Goal: Task Accomplishment & Management: Complete application form

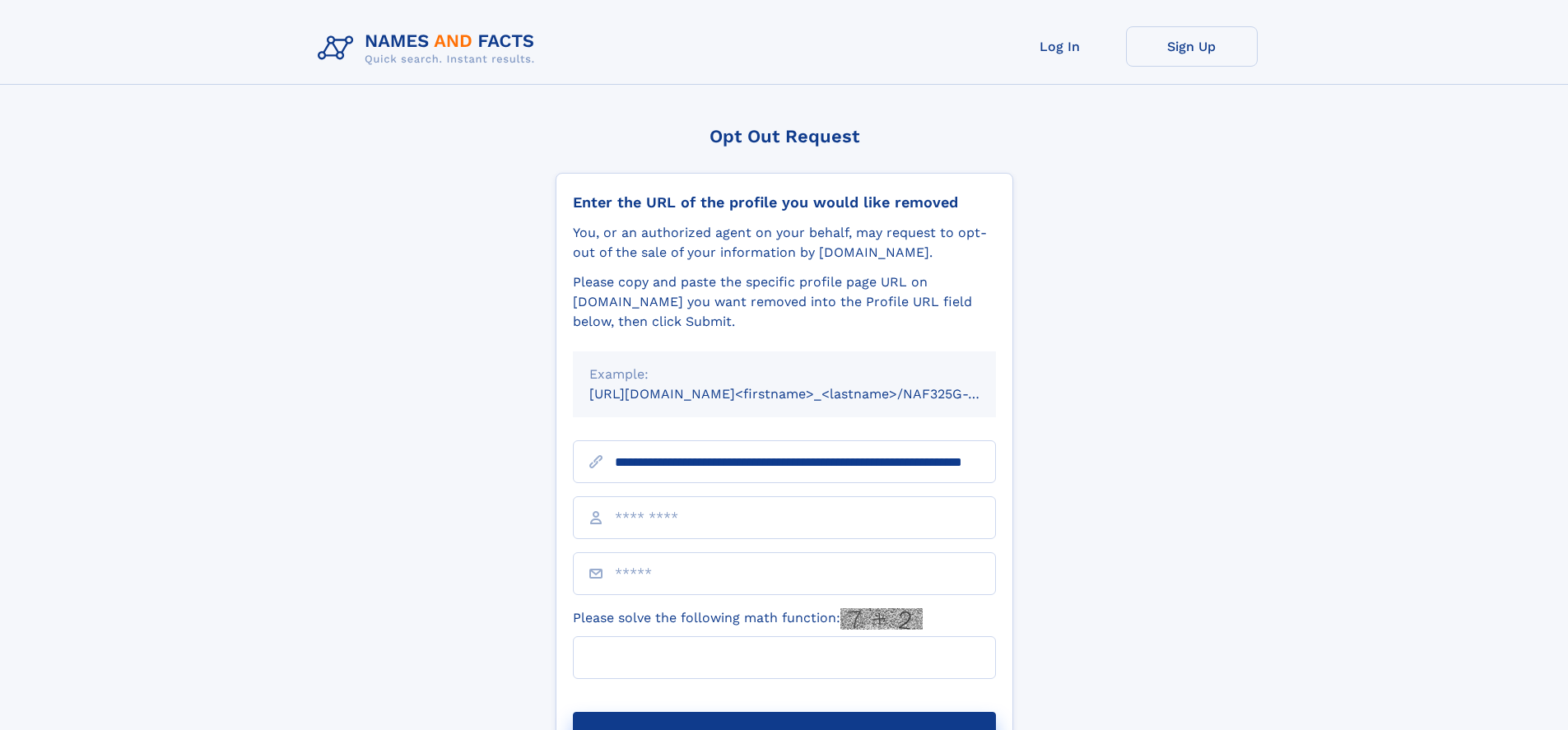
scroll to position [0, 146]
type input "**********"
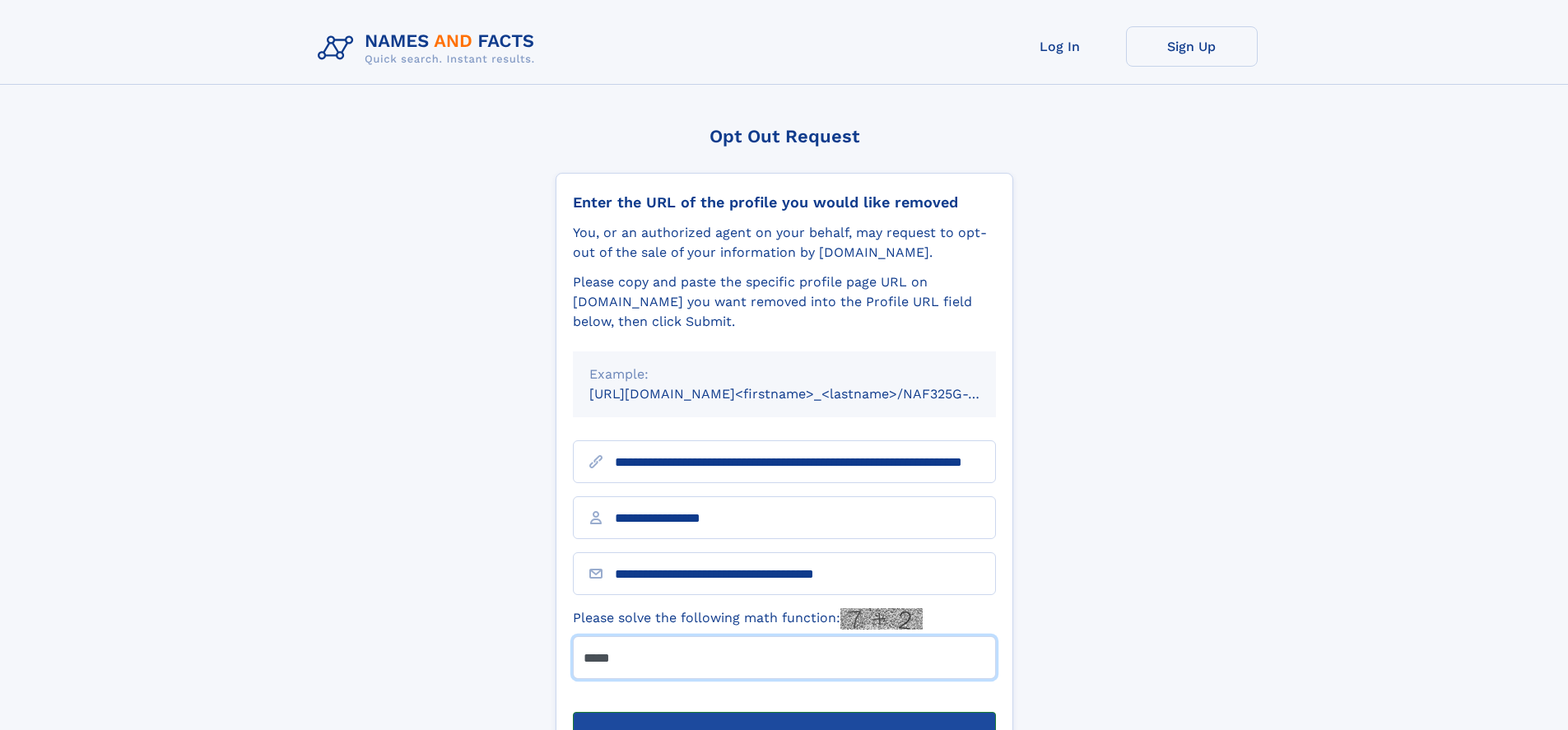
type input "*****"
click at [783, 711] on button "Submit Opt Out Request" at bounding box center [784, 738] width 423 height 53
